Goal: Transaction & Acquisition: Purchase product/service

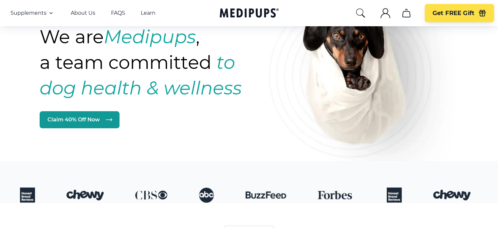
scroll to position [66, 0]
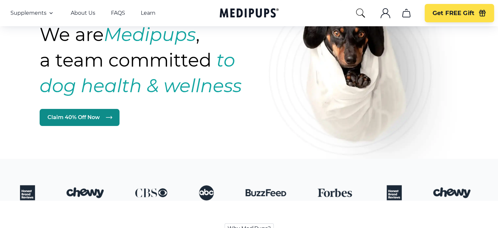
click at [90, 115] on link "Claim 40% Off Now" at bounding box center [80, 117] width 80 height 17
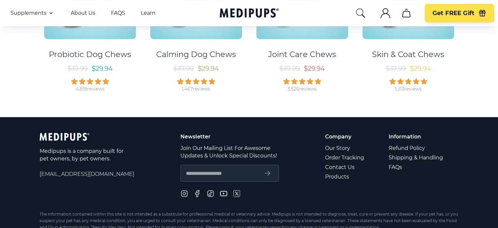
scroll to position [197, 0]
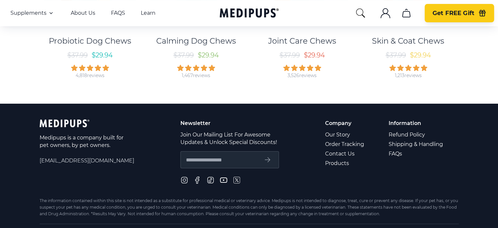
click at [461, 11] on span "Get FREE Gift" at bounding box center [454, 14] width 42 height 8
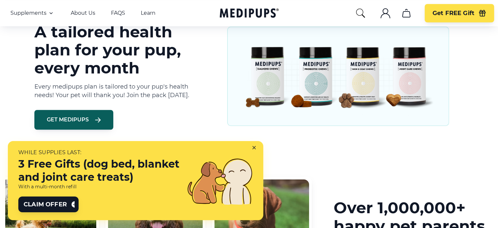
scroll to position [557, 0]
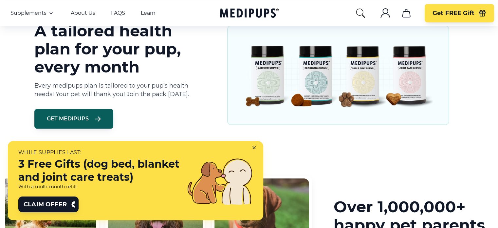
click at [254, 148] on icon at bounding box center [256, 149] width 6 height 6
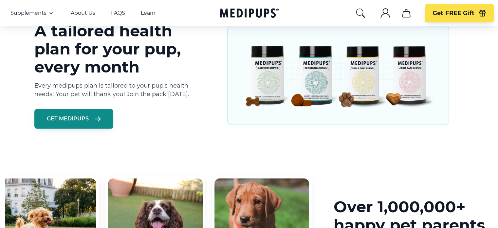
click at [83, 120] on span "Get Medipups" at bounding box center [68, 118] width 42 height 7
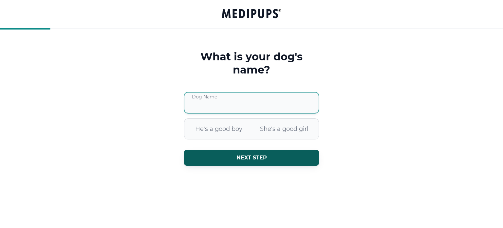
click at [198, 99] on input "Dog Name" at bounding box center [251, 102] width 135 height 21
type input "****"
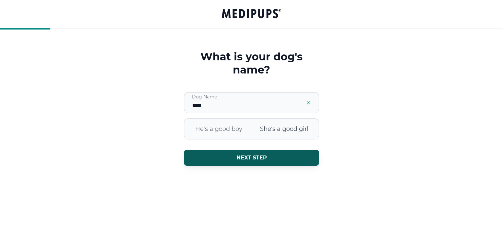
click at [284, 133] on span "She's a good girl" at bounding box center [285, 128] width 66 height 17
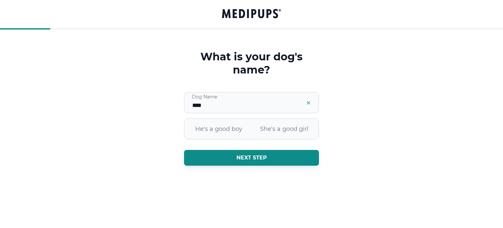
click at [272, 160] on button "Next step" at bounding box center [251, 158] width 135 height 16
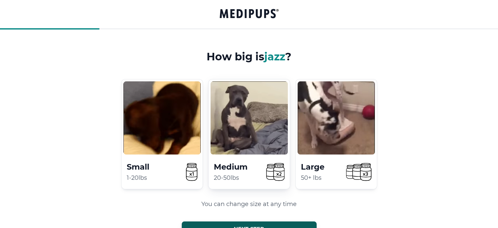
click at [250, 140] on video at bounding box center [249, 117] width 77 height 73
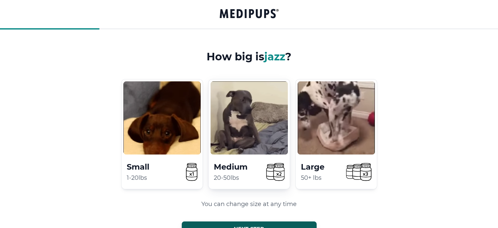
click at [252, 122] on video at bounding box center [249, 117] width 77 height 73
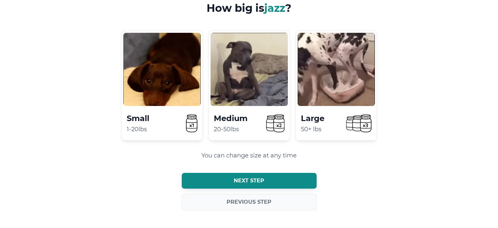
scroll to position [48, 0]
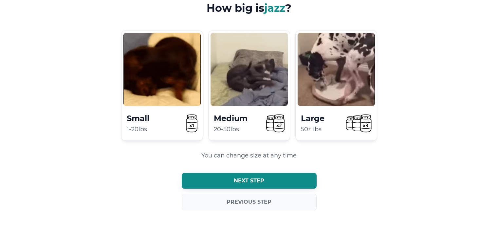
click at [262, 180] on span "Next step" at bounding box center [249, 180] width 30 height 7
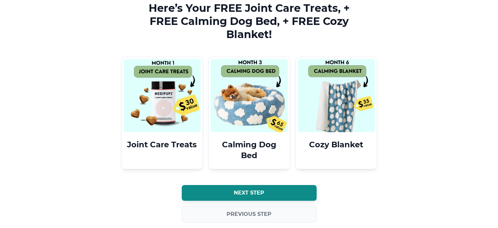
click at [263, 191] on span "Next step" at bounding box center [249, 192] width 30 height 7
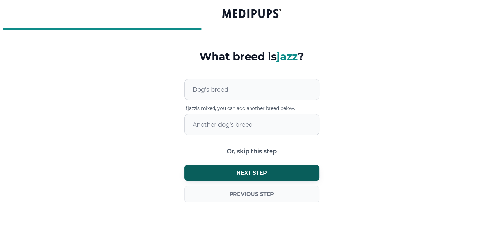
scroll to position [0, 0]
click at [233, 87] on div at bounding box center [255, 89] width 126 height 20
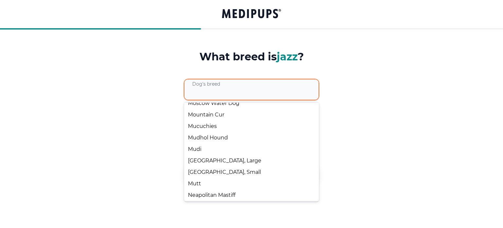
scroll to position [4301, 0]
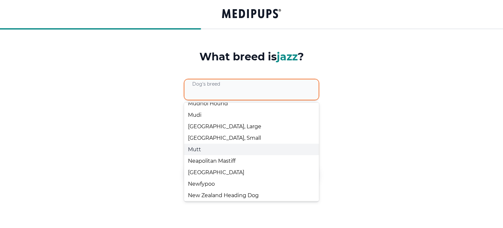
click at [227, 155] on div "Mutt" at bounding box center [251, 149] width 135 height 11
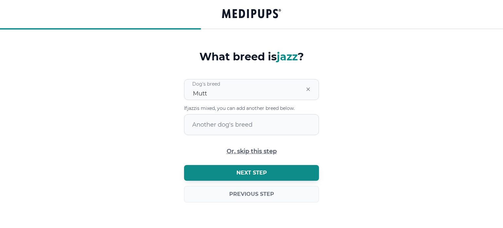
click at [251, 173] on span "Next step" at bounding box center [252, 172] width 30 height 7
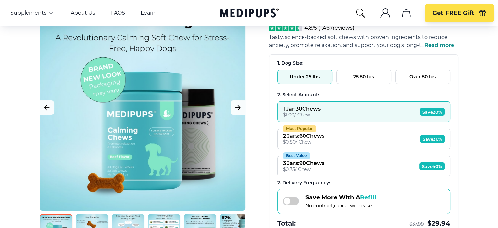
scroll to position [66, 0]
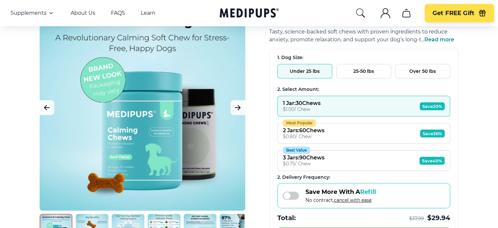
click at [372, 67] on button "25-50 lbs" at bounding box center [364, 71] width 55 height 14
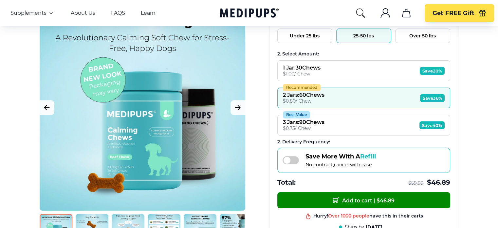
scroll to position [98, 0]
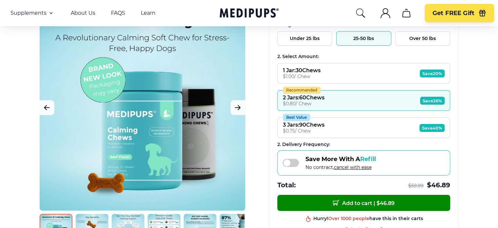
click at [390, 68] on button "1 Jar : 30 Chews $ 1.00 / Chew Save 20%" at bounding box center [364, 73] width 173 height 21
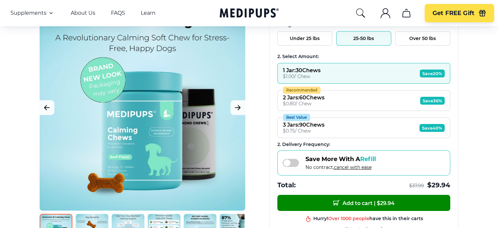
click at [390, 93] on button "Recommended 2 Jars : 60 Chews $ 0.80 / Chew Save 36%" at bounding box center [364, 100] width 173 height 21
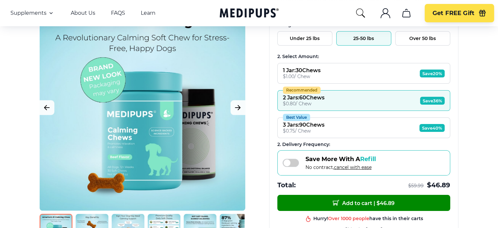
click at [397, 128] on button "Best Value 3 Jars : 90 Chews $ 0.75 / Chew Save 40%" at bounding box center [364, 127] width 173 height 21
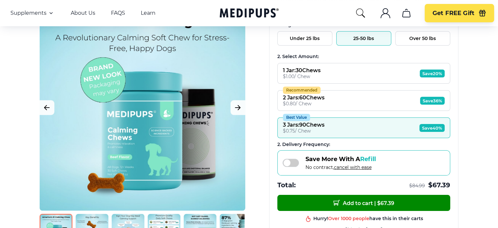
click at [392, 101] on button "Recommended 2 Jars : 60 Chews $ 0.80 / Chew Save 36%" at bounding box center [364, 100] width 173 height 21
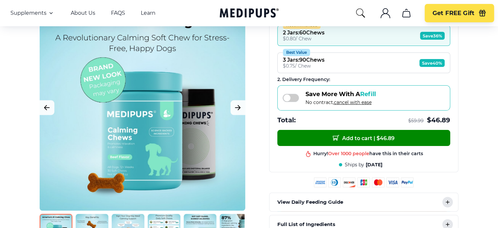
scroll to position [164, 0]
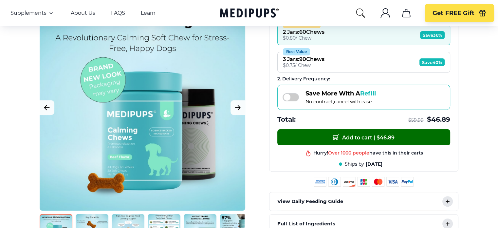
click at [375, 135] on span "Add to cart | $ 46.89" at bounding box center [364, 137] width 62 height 7
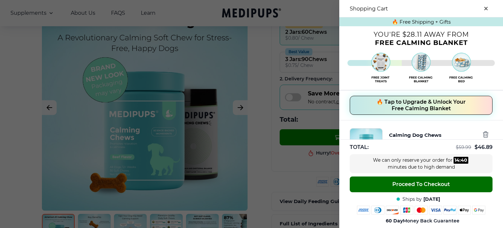
click at [423, 183] on span "Proceed To Checkout" at bounding box center [422, 184] width 58 height 7
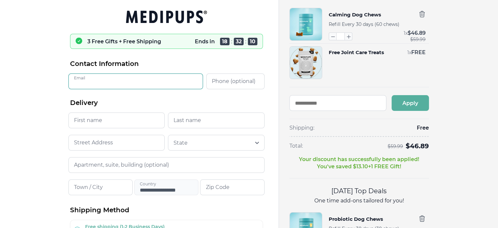
click at [105, 83] on input "Email" at bounding box center [135, 81] width 135 height 16
type input "**********"
type input "*******"
type input "**********"
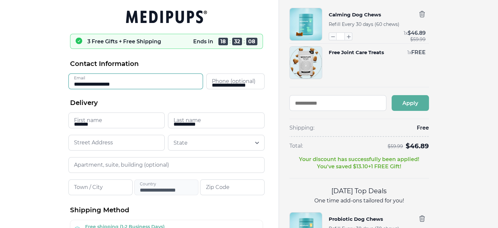
type input "**********"
type input "********"
type input "*****"
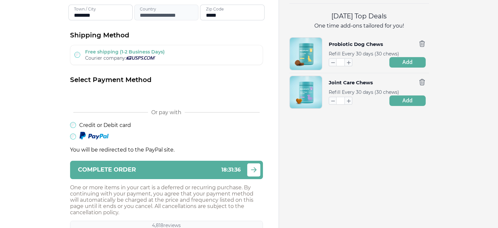
scroll to position [197, 0]
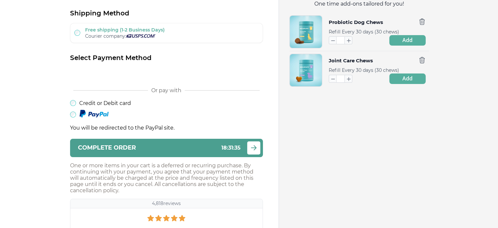
click at [170, 146] on div "Complete order 18 : 31 : 35" at bounding box center [159, 147] width 163 height 6
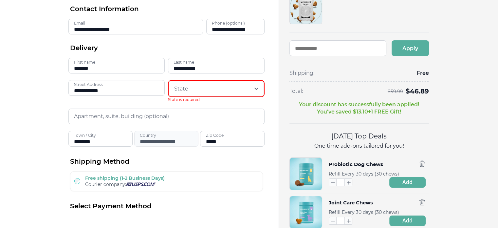
scroll to position [39, 0]
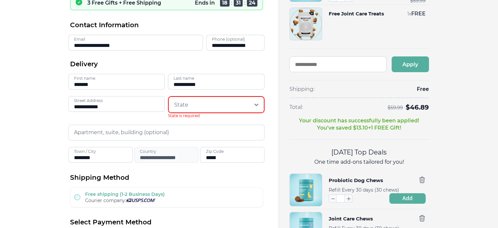
click at [257, 103] on icon at bounding box center [256, 104] width 7 height 7
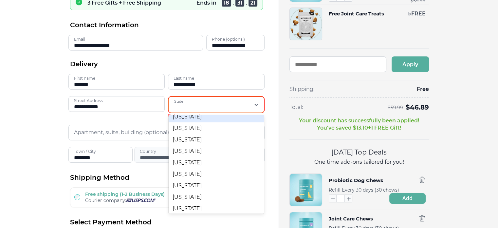
scroll to position [393, 0]
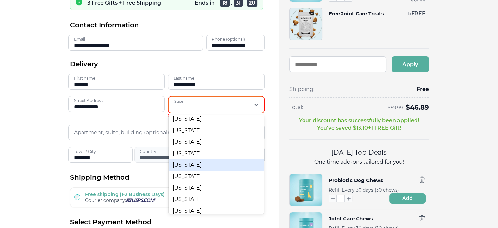
click at [194, 166] on div "Pennsylvania" at bounding box center [216, 164] width 95 height 11
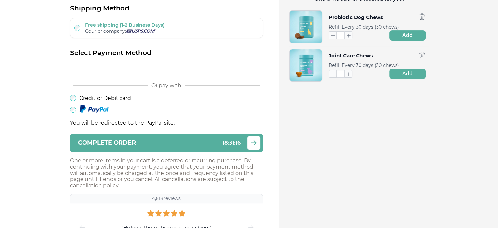
scroll to position [202, 0]
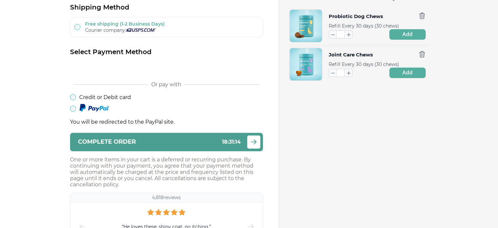
click at [163, 140] on div "Complete order 18 : 31 : 14" at bounding box center [159, 142] width 163 height 6
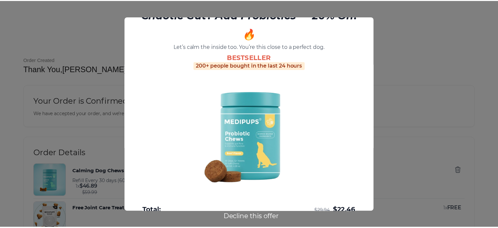
scroll to position [50, 0]
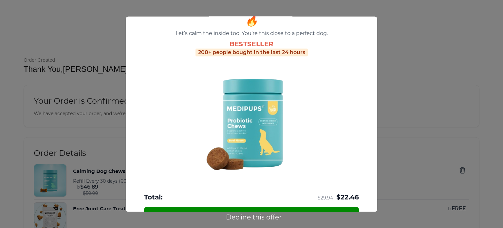
click at [262, 217] on button "Decline this offer" at bounding box center [254, 217] width 60 height 9
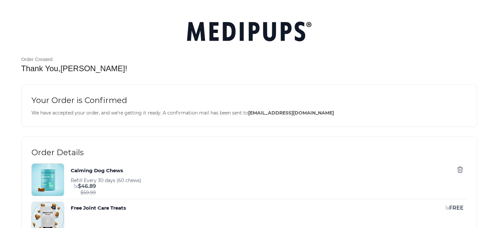
scroll to position [0, 0]
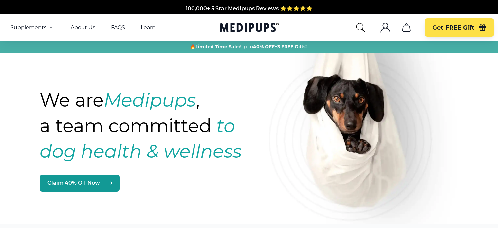
click at [405, 29] on icon "cart" at bounding box center [406, 27] width 10 height 10
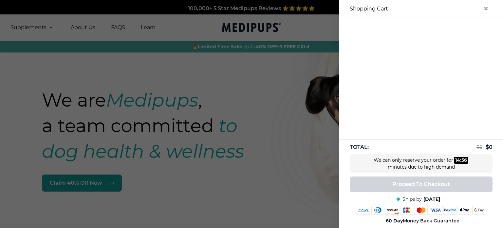
click at [482, 6] on button "close-cart" at bounding box center [486, 8] width 13 height 13
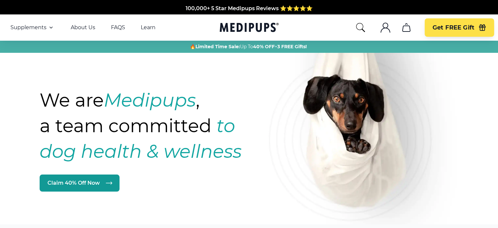
click at [388, 25] on circle "account" at bounding box center [385, 25] width 5 height 5
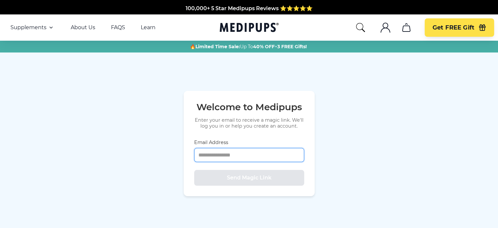
click at [224, 155] on input "Email Address" at bounding box center [249, 155] width 110 height 14
type input "**********"
